Goal: Task Accomplishment & Management: Use online tool/utility

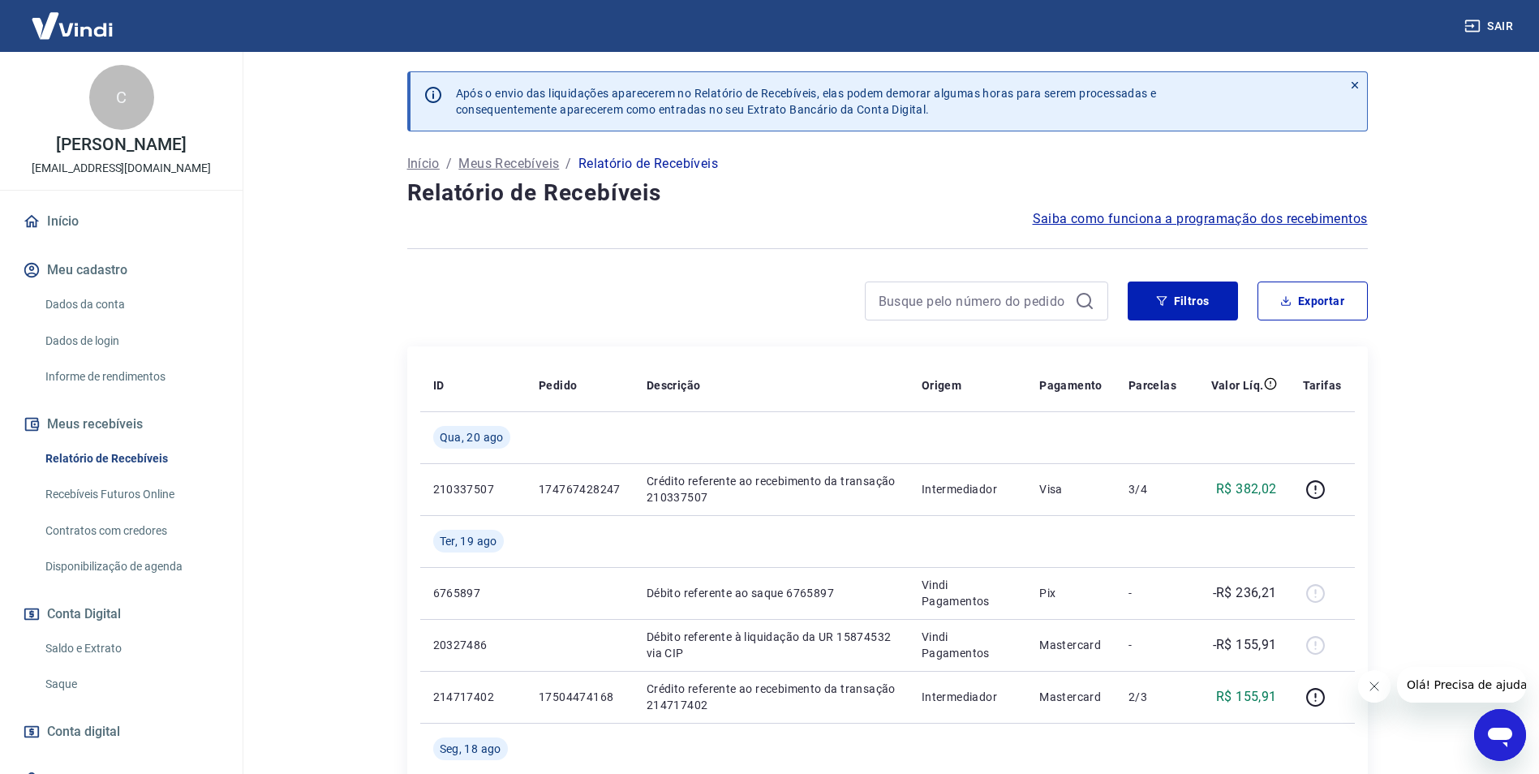
scroll to position [73, 0]
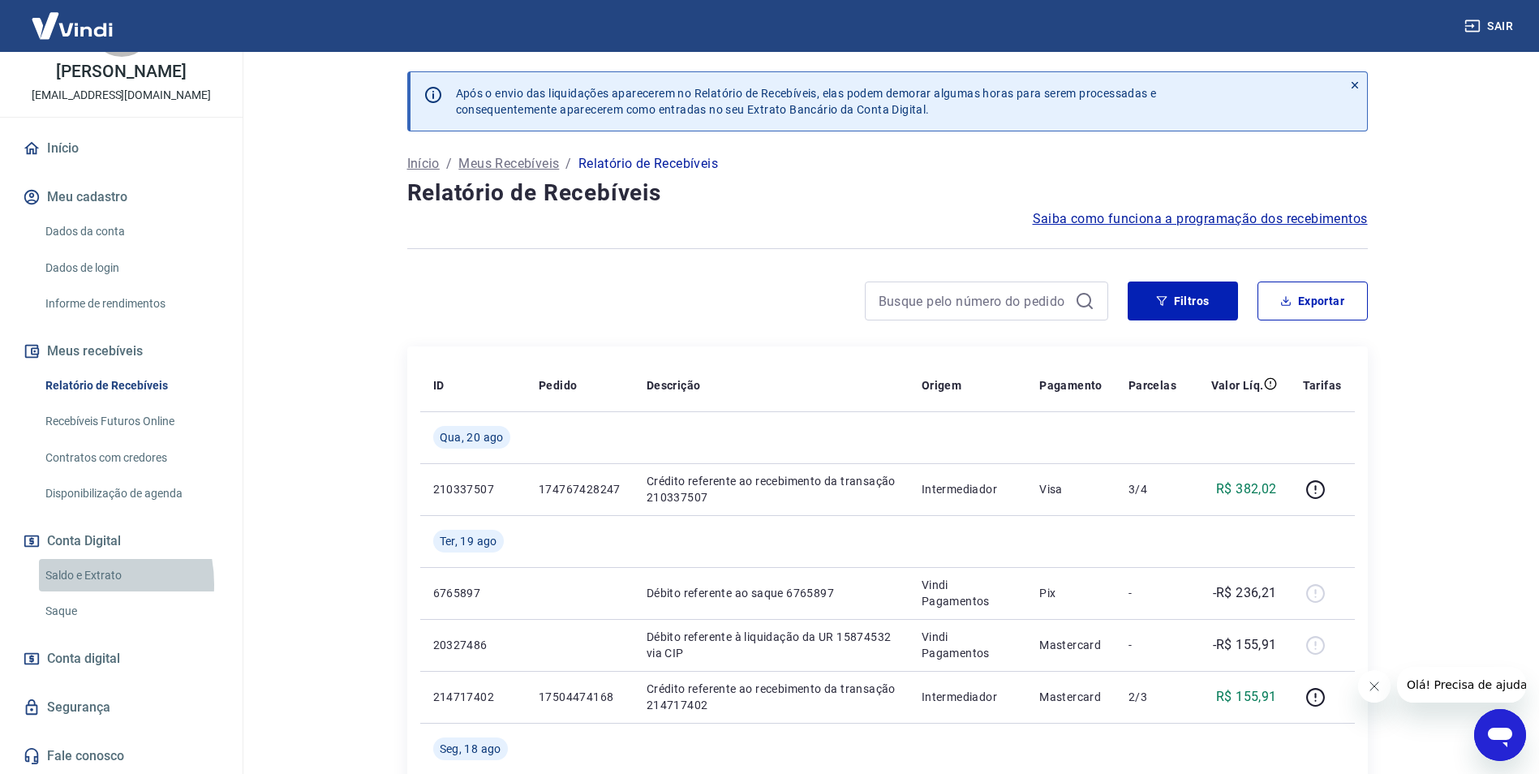
click at [62, 584] on link "Saldo e Extrato" at bounding box center [131, 575] width 184 height 33
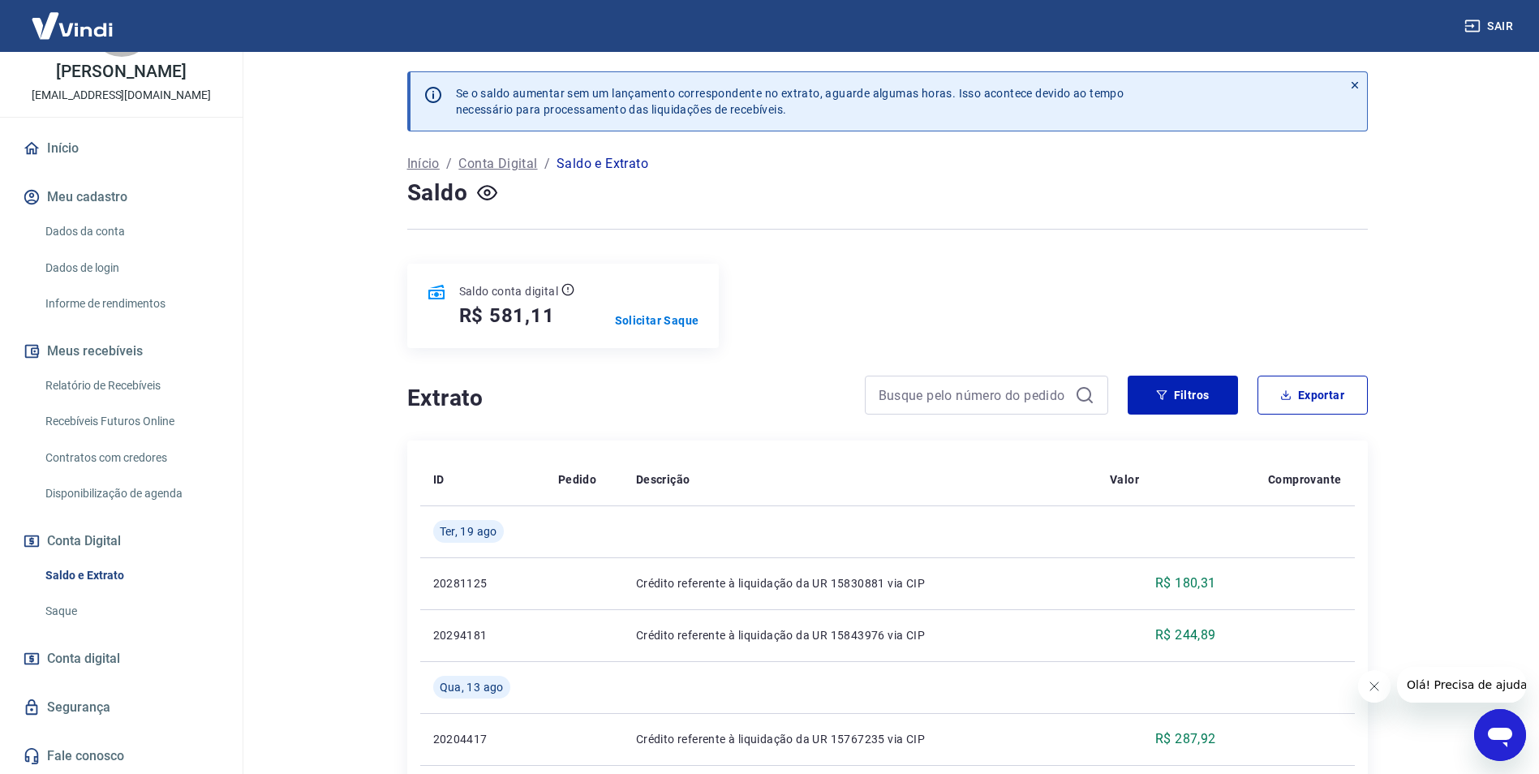
click at [62, 608] on link "Saque" at bounding box center [131, 611] width 184 height 33
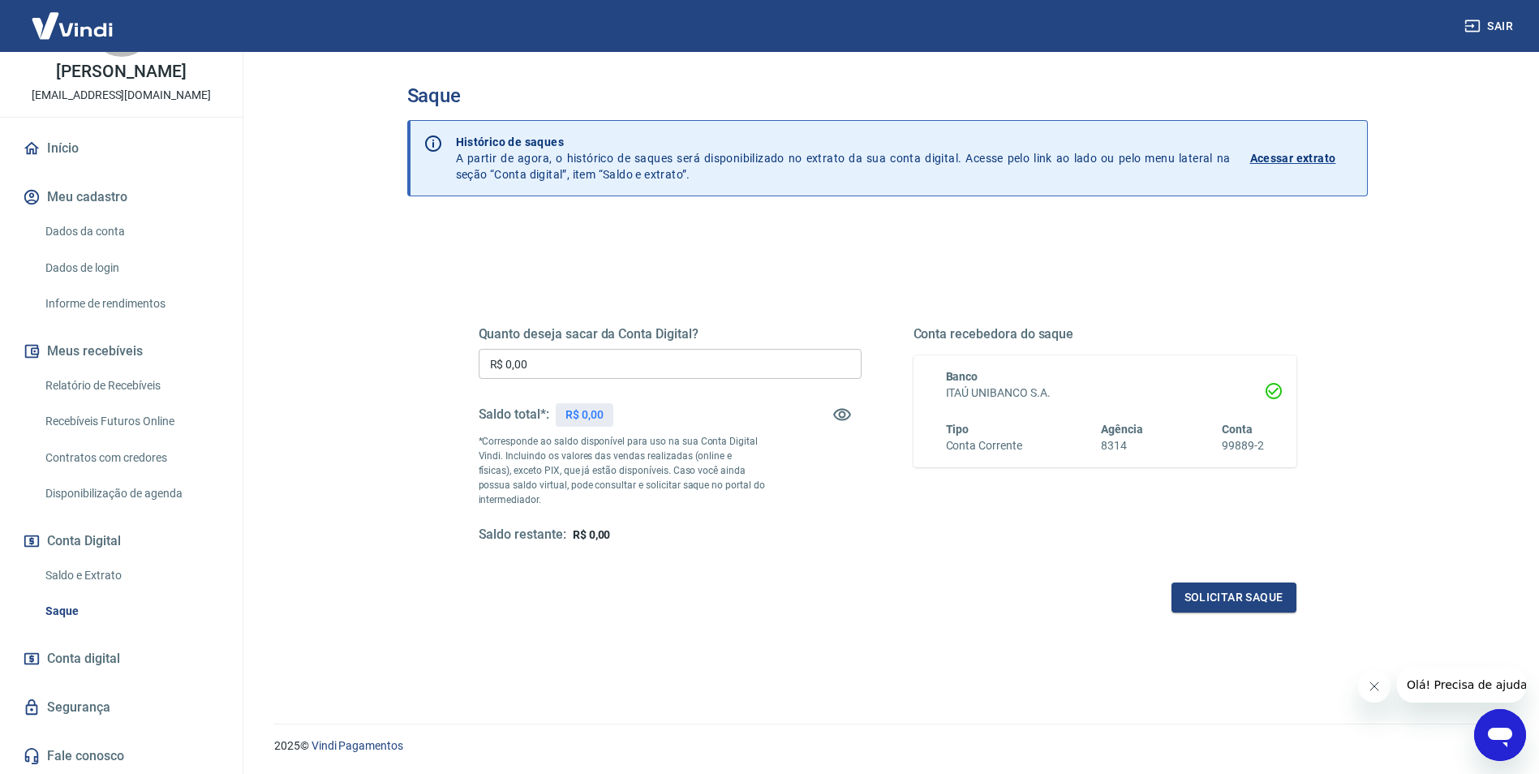
click at [660, 351] on input "R$ 0,00" at bounding box center [670, 364] width 383 height 30
type input "R$ 581,11"
click at [1204, 596] on button "Solicitar saque" at bounding box center [1234, 598] width 125 height 30
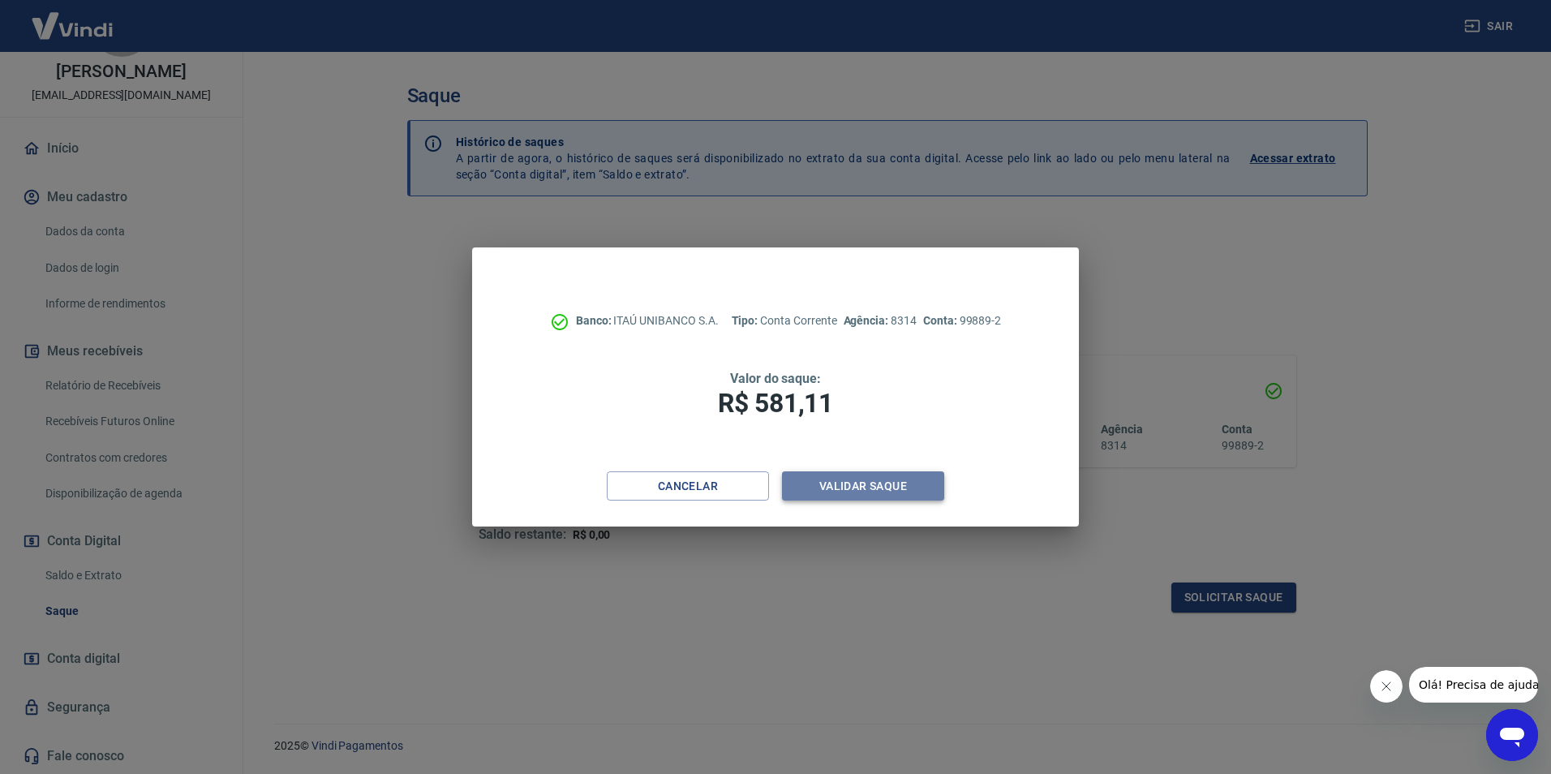
click at [842, 488] on button "Validar saque" at bounding box center [863, 486] width 162 height 30
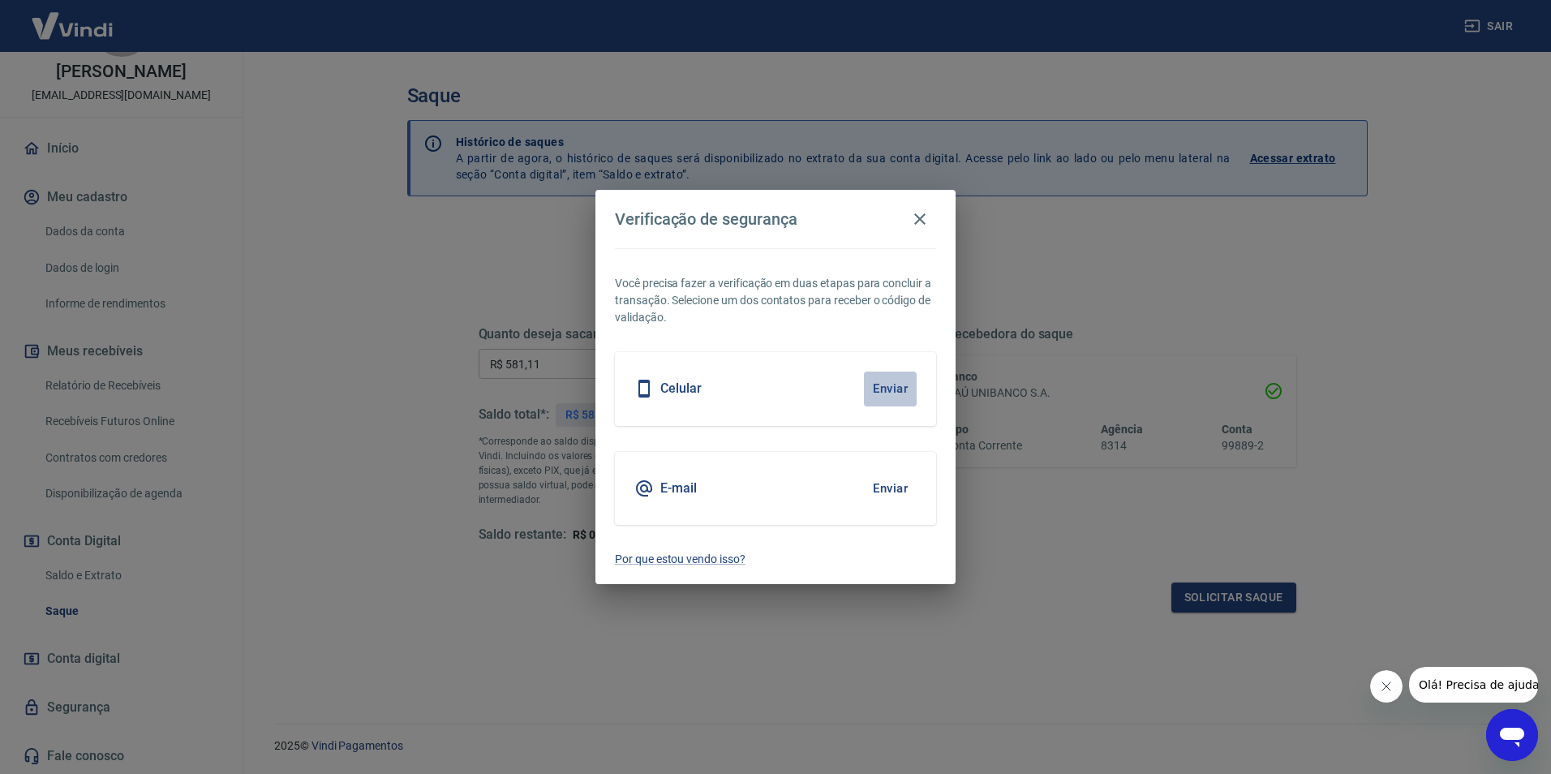
click at [882, 392] on button "Enviar" at bounding box center [890, 389] width 53 height 34
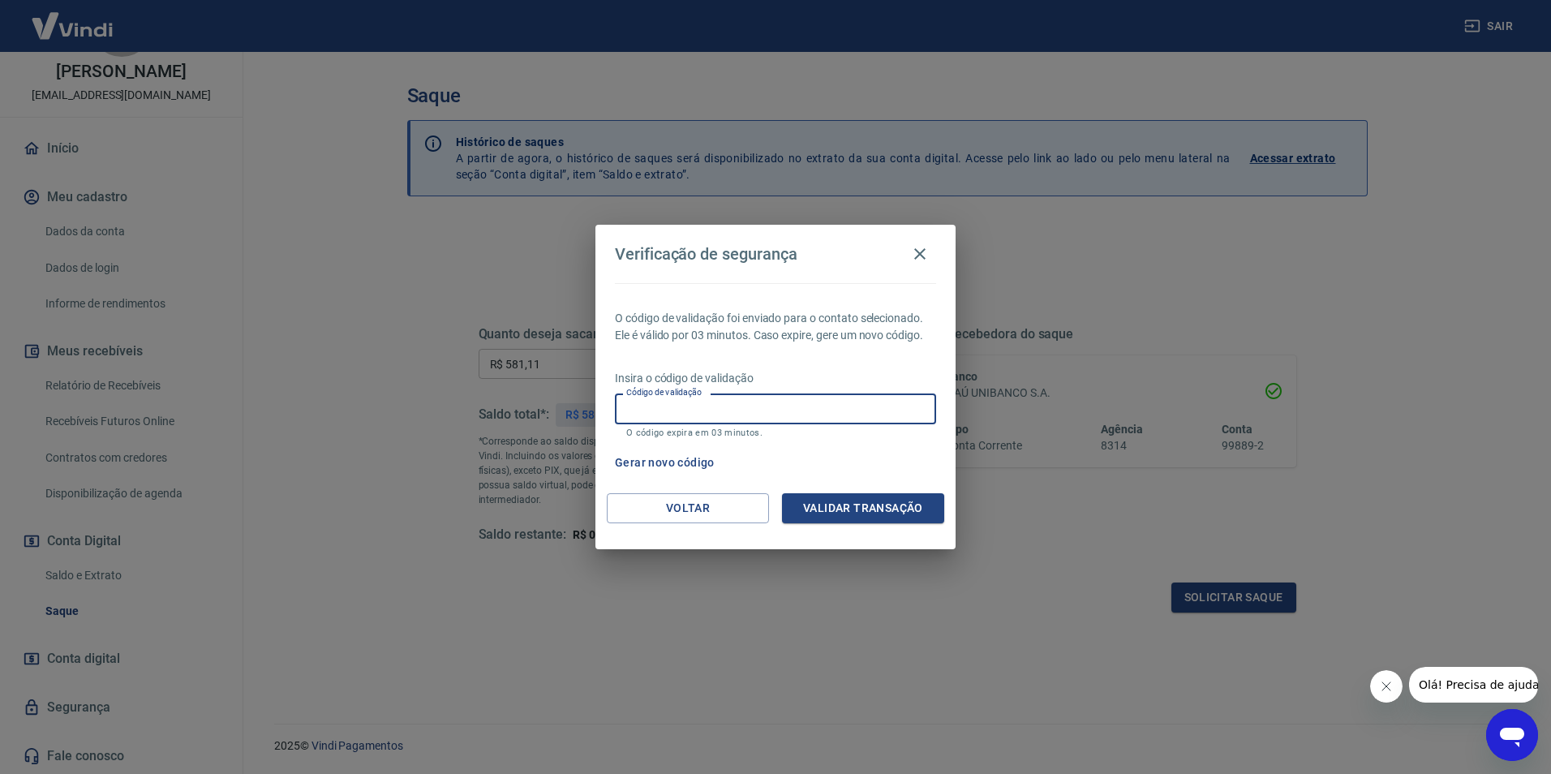
click at [839, 401] on input "Código de validação" at bounding box center [775, 409] width 321 height 30
type input "462916"
click at [843, 503] on button "Validar transação" at bounding box center [863, 508] width 162 height 30
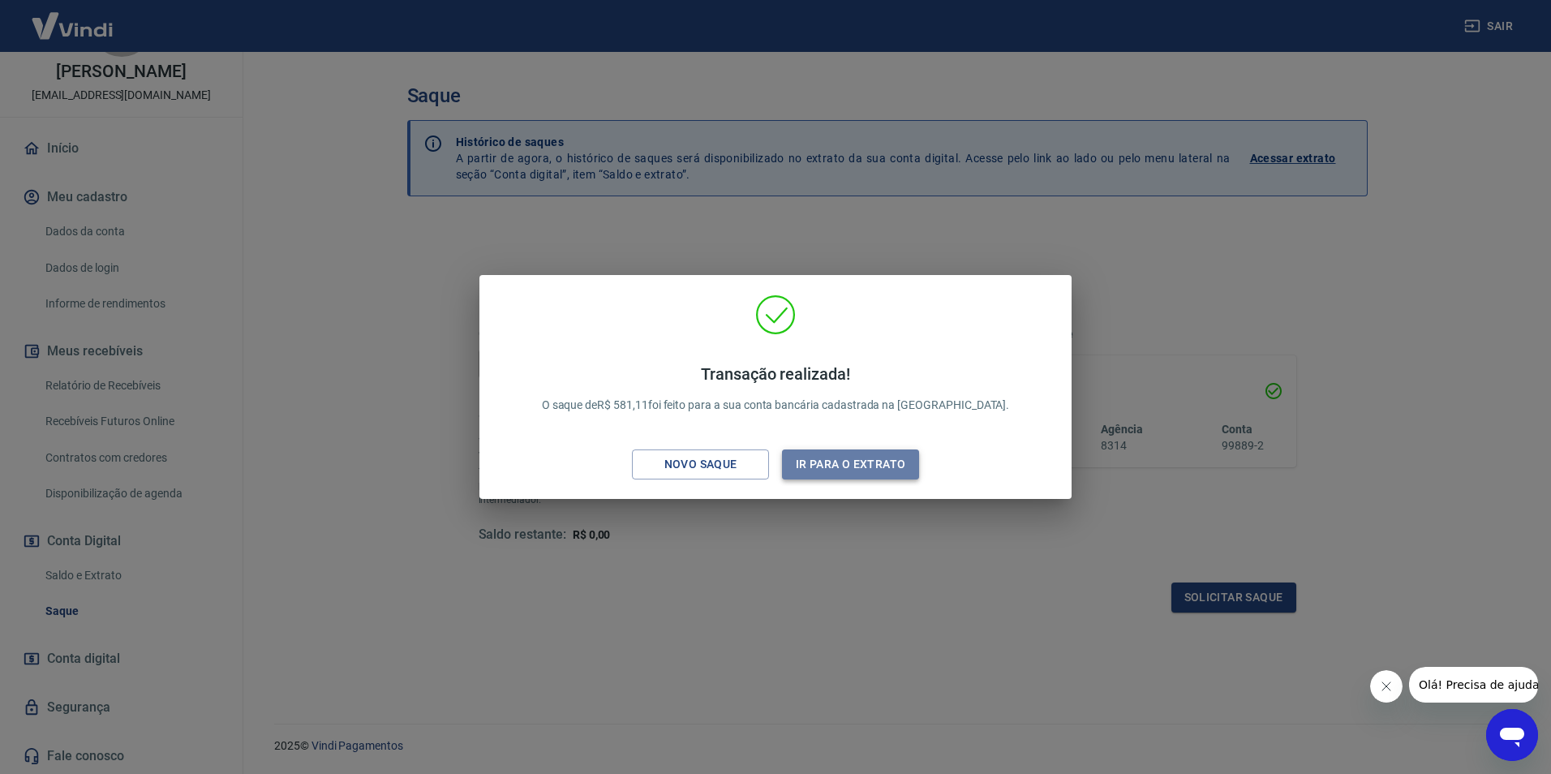
click at [876, 458] on button "Ir para o extrato" at bounding box center [850, 464] width 137 height 30
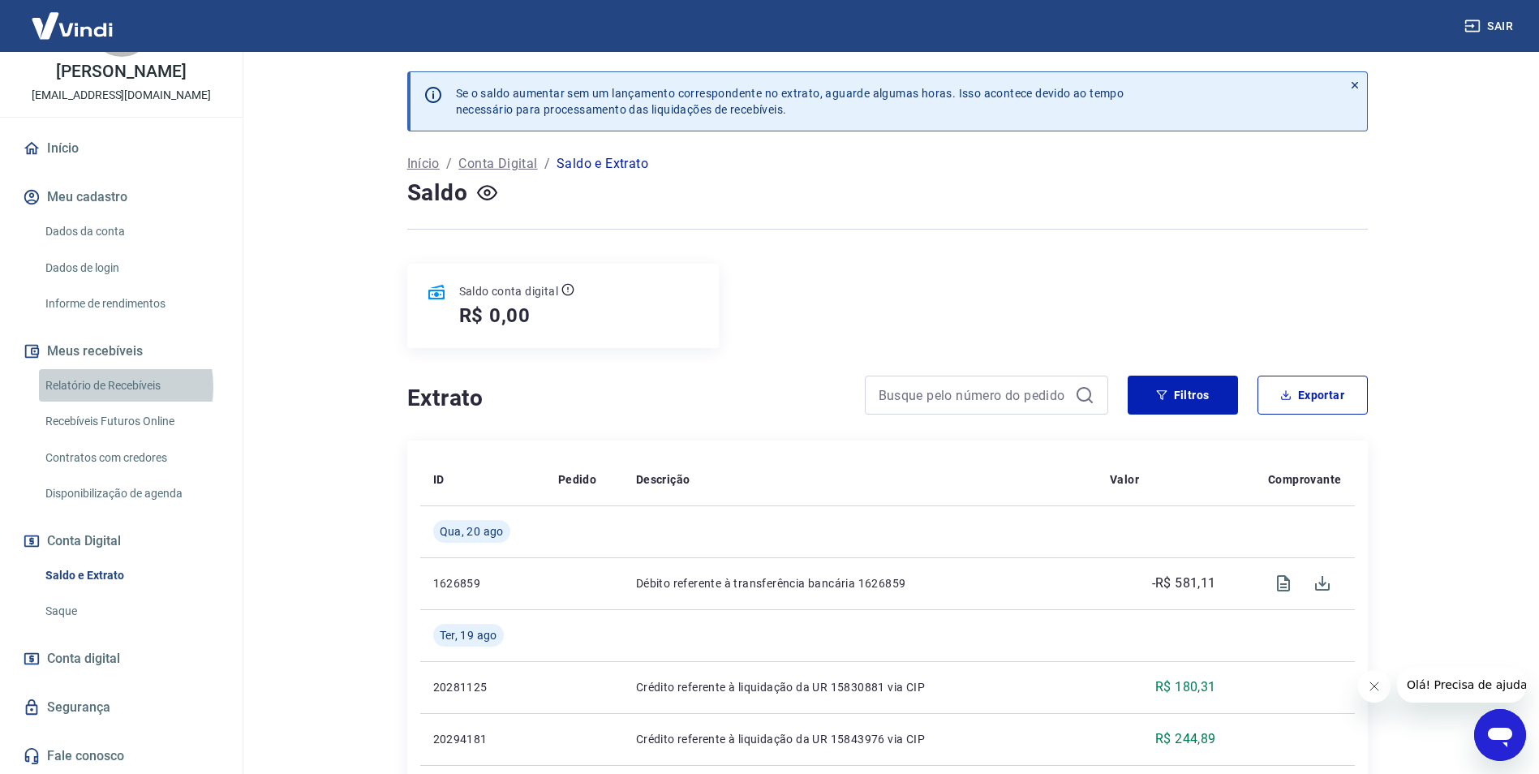
click at [105, 386] on link "Relatório de Recebíveis" at bounding box center [131, 385] width 184 height 33
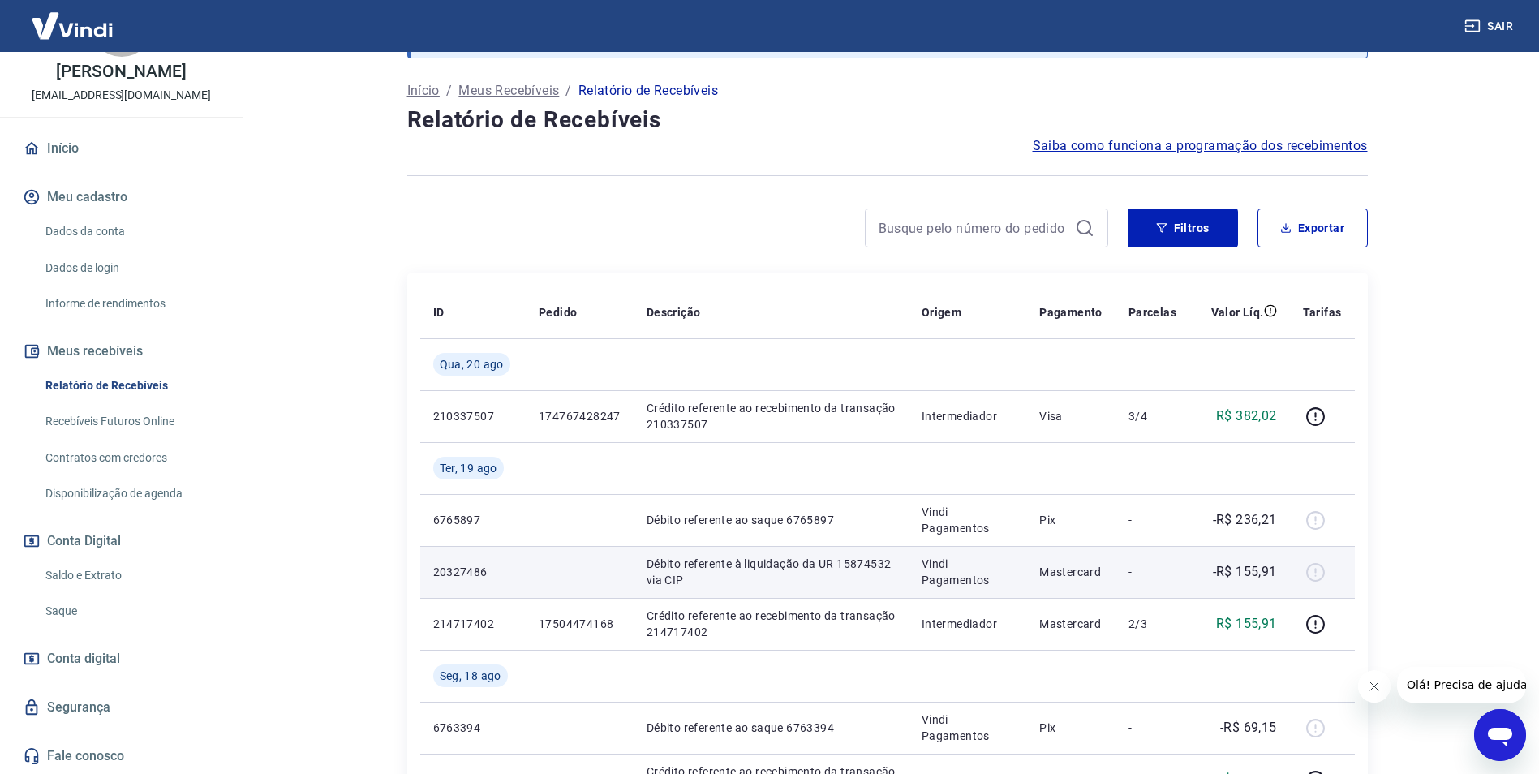
scroll to position [243, 0]
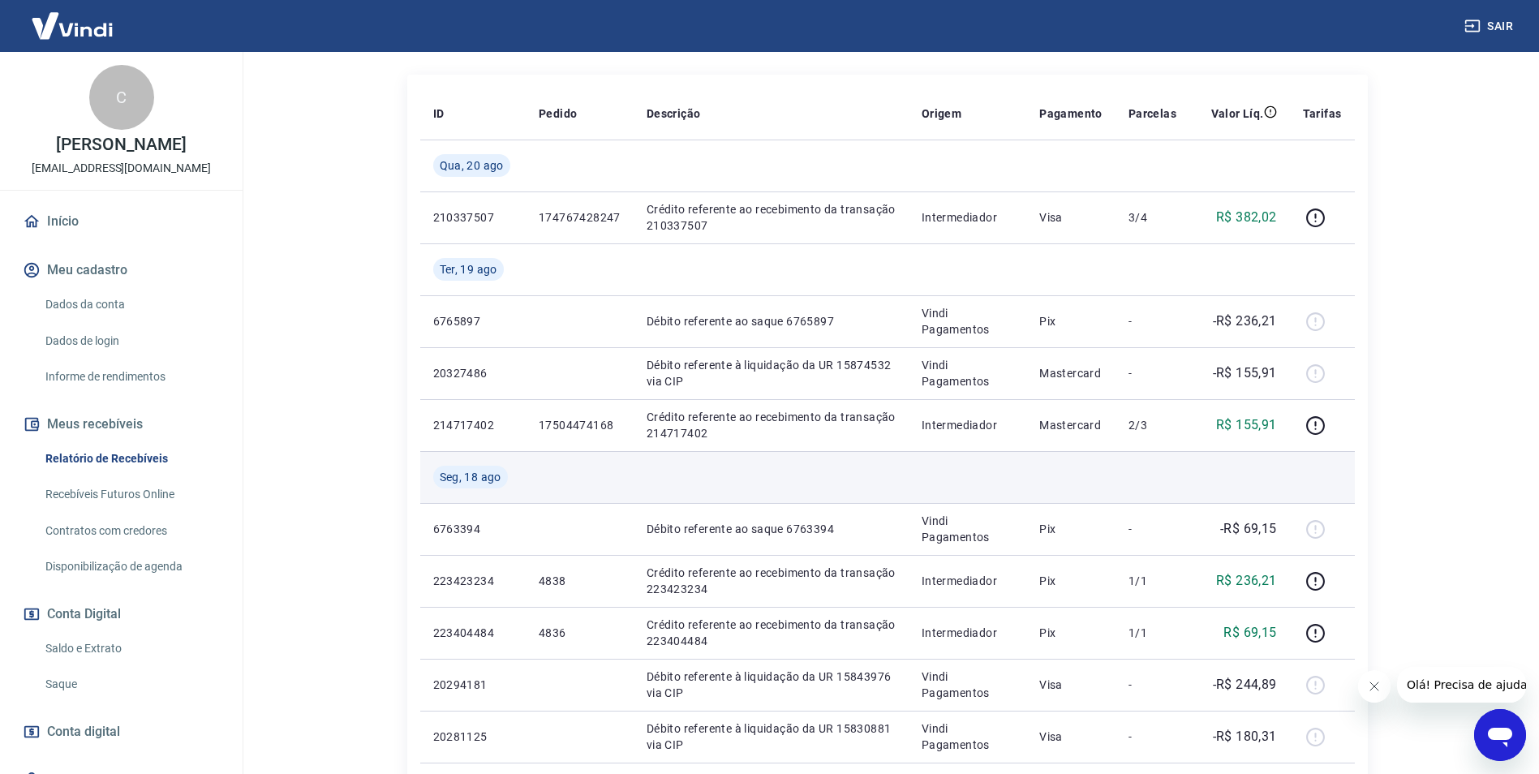
scroll to position [243, 0]
